Goal: Transaction & Acquisition: Purchase product/service

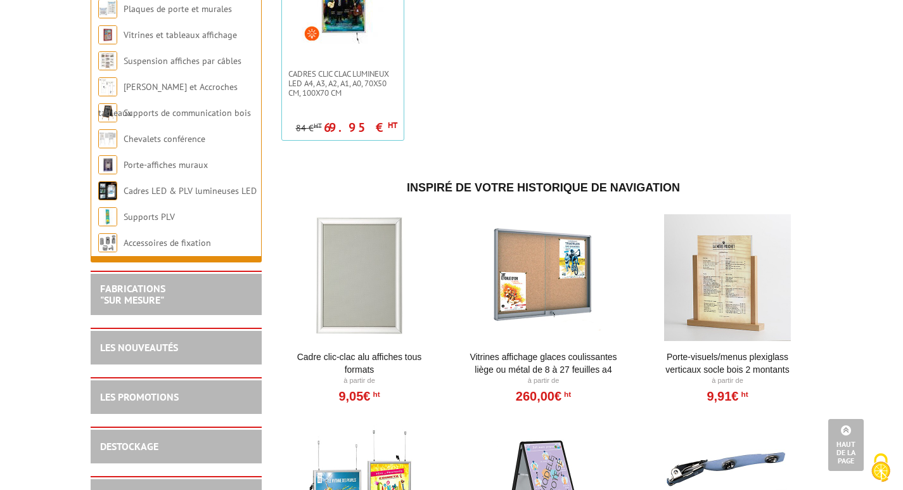
scroll to position [993, 0]
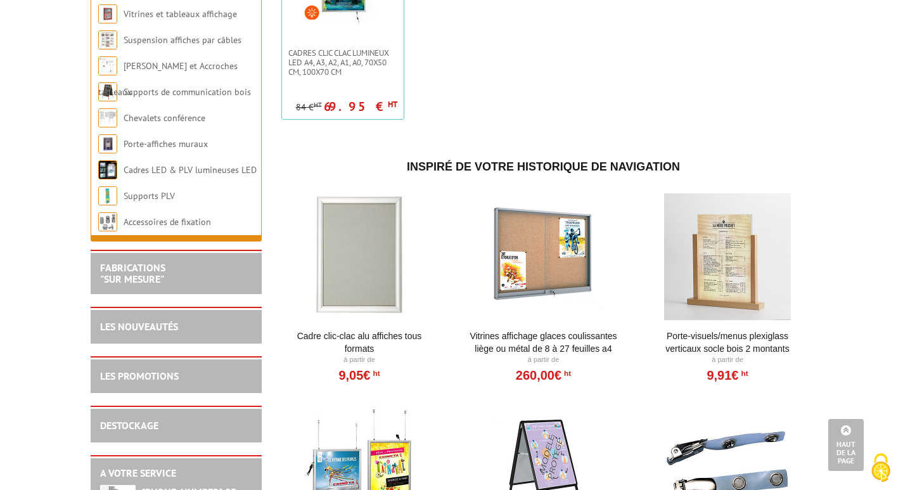
click at [356, 244] on div at bounding box center [359, 256] width 157 height 127
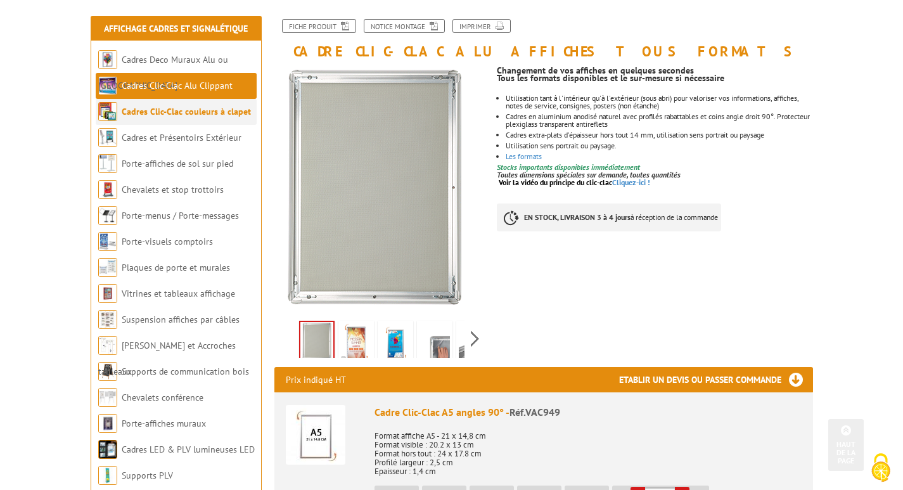
scroll to position [127, 0]
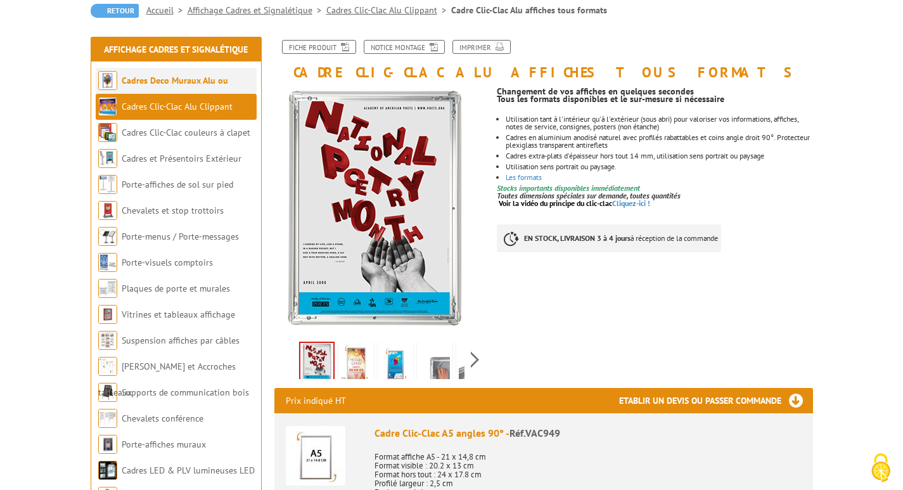
click at [179, 74] on li "Cadres Deco Muraux Alu ou [GEOGRAPHIC_DATA]" at bounding box center [176, 81] width 161 height 26
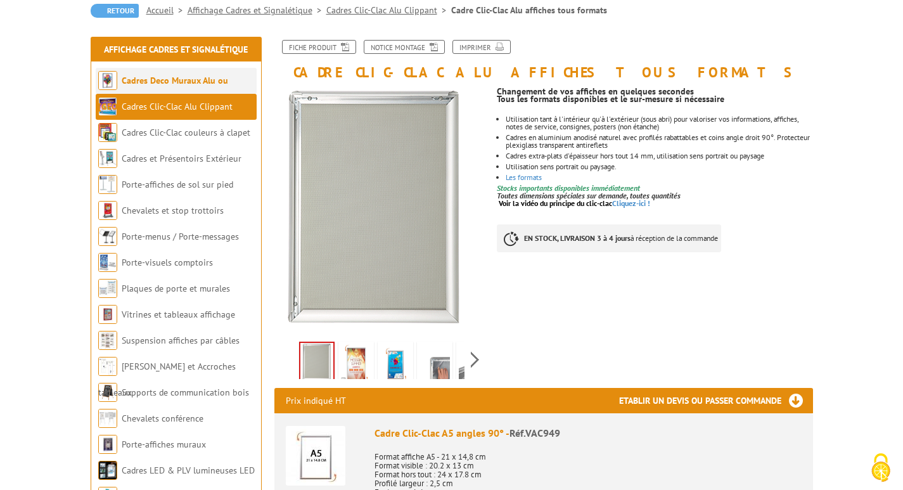
click at [184, 74] on li "Cadres Deco Muraux Alu ou [GEOGRAPHIC_DATA]" at bounding box center [176, 81] width 161 height 26
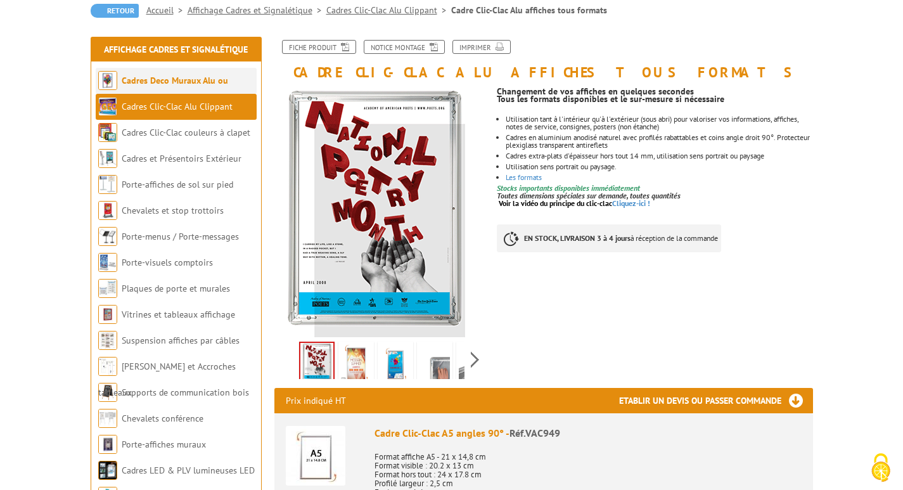
click at [152, 75] on link "Cadres Deco Muraux Alu ou [GEOGRAPHIC_DATA]" at bounding box center [163, 93] width 130 height 37
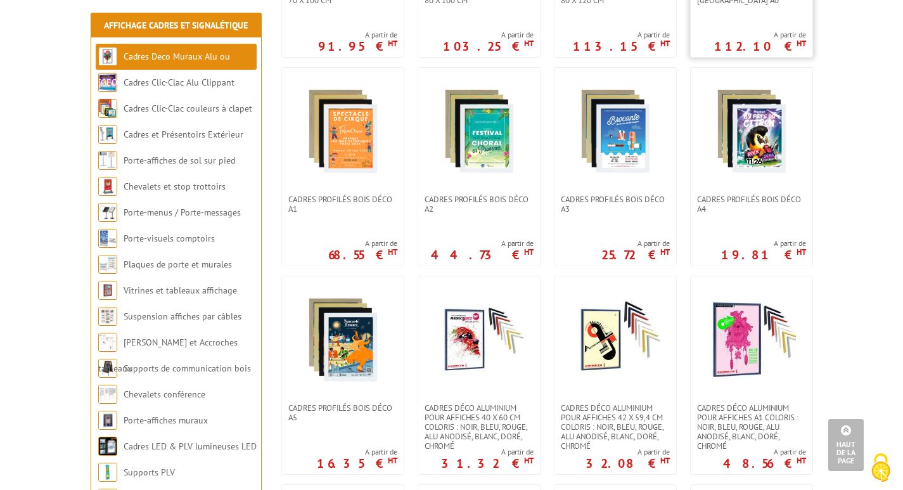
scroll to position [697, 0]
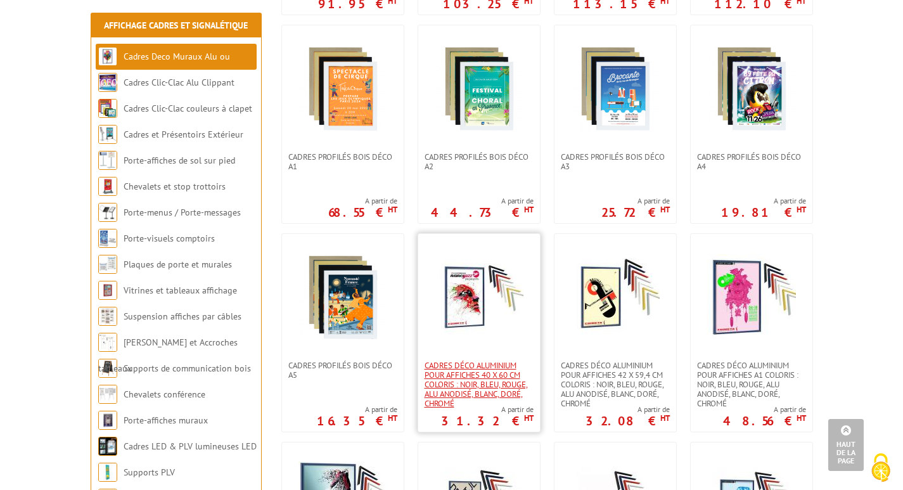
click at [458, 370] on span "Cadres déco aluminium pour affiches 40 x 60 cm Coloris : Noir, bleu, rouge, alu…" at bounding box center [479, 385] width 109 height 48
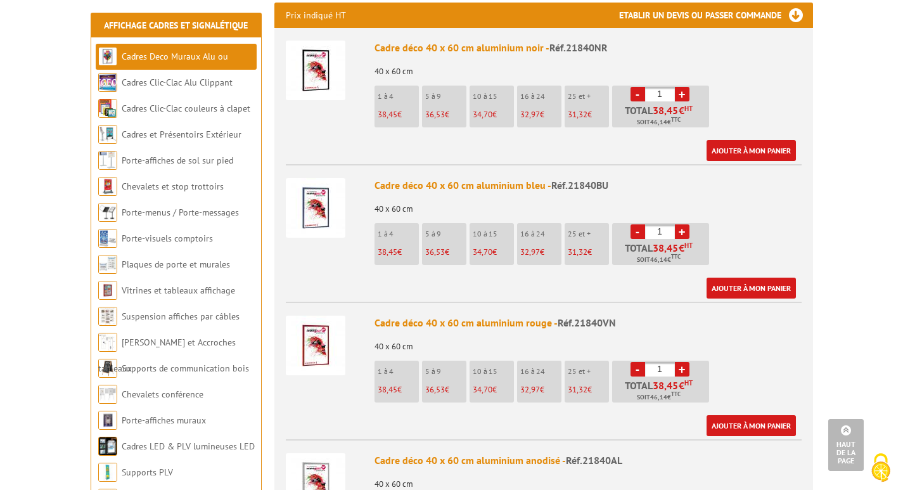
scroll to position [465, 0]
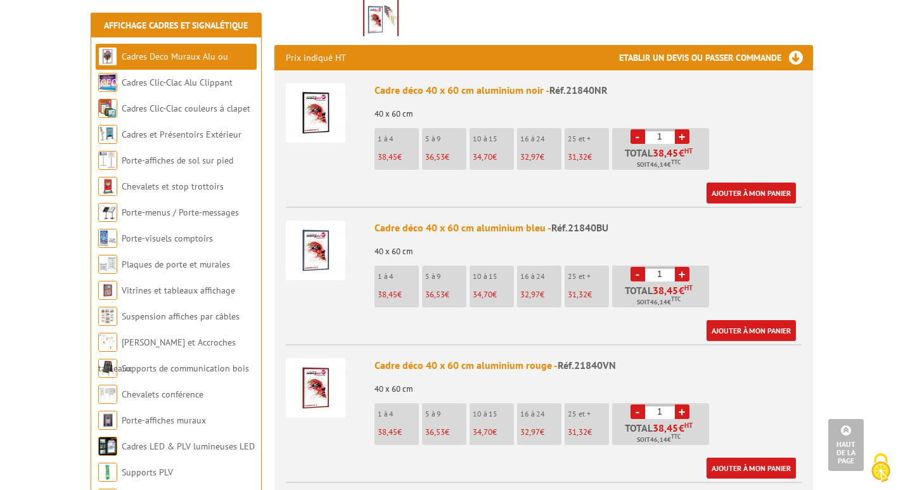
click at [149, 58] on link "Cadres Deco Muraux Alu ou [GEOGRAPHIC_DATA]" at bounding box center [163, 69] width 130 height 37
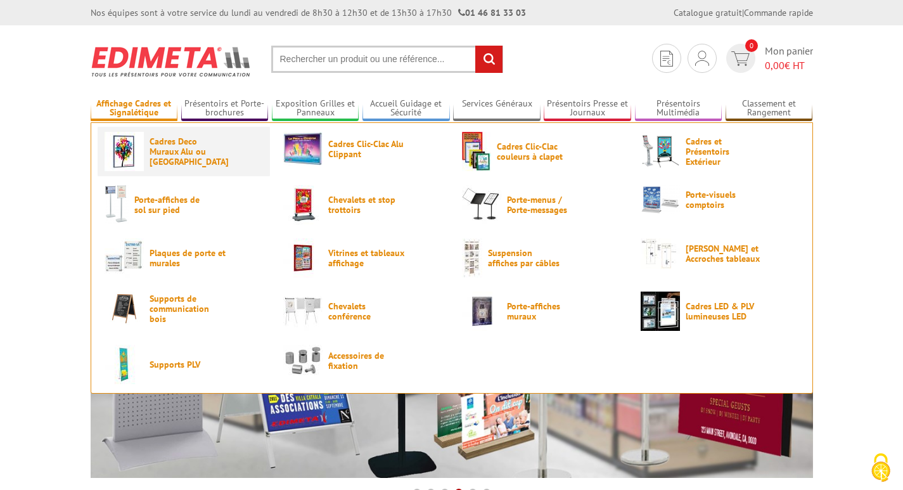
click at [148, 158] on link "Cadres Deco Muraux Alu ou [GEOGRAPHIC_DATA]" at bounding box center [184, 151] width 159 height 39
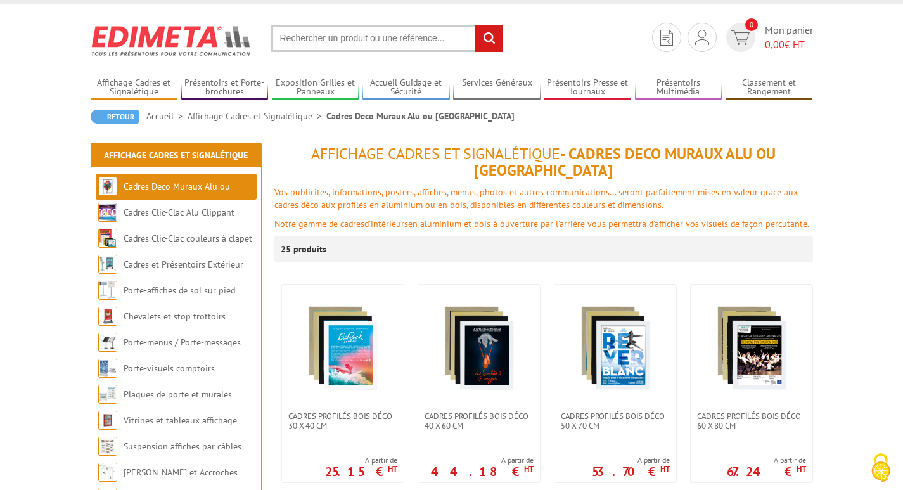
scroll to position [63, 0]
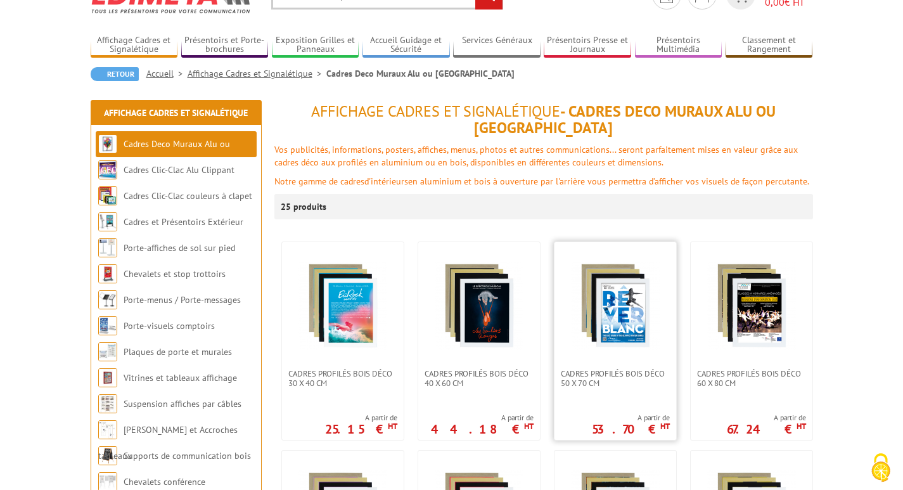
click at [605, 318] on img at bounding box center [615, 305] width 89 height 89
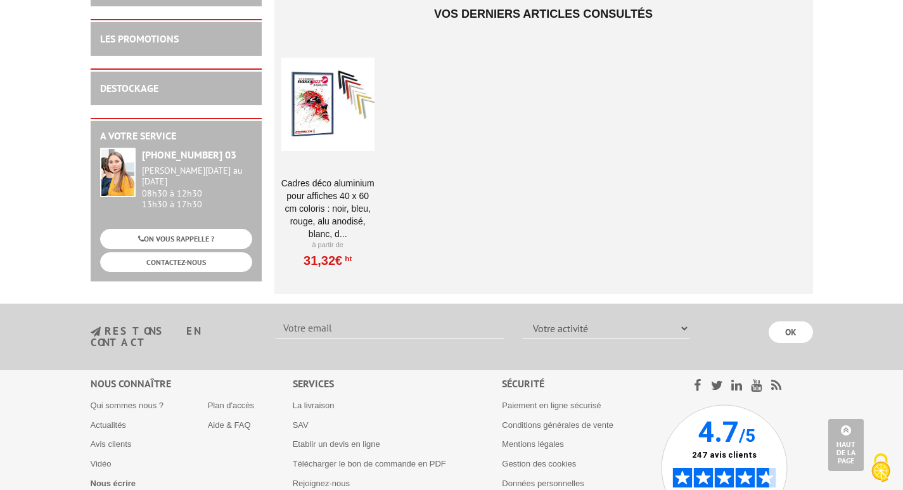
scroll to position [2908, 0]
